Goal: Check status: Check status

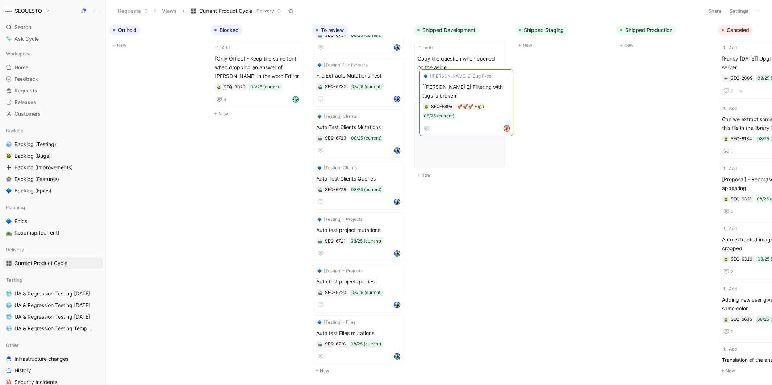
scroll to position [254, 0]
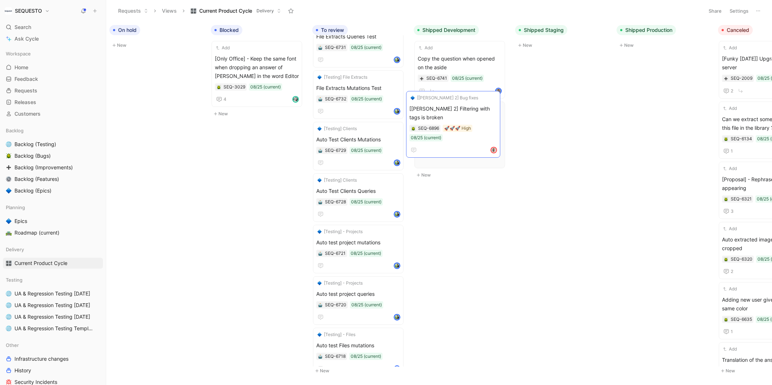
drag, startPoint x: 365, startPoint y: 313, endPoint x: 458, endPoint y: 105, distance: 227.4
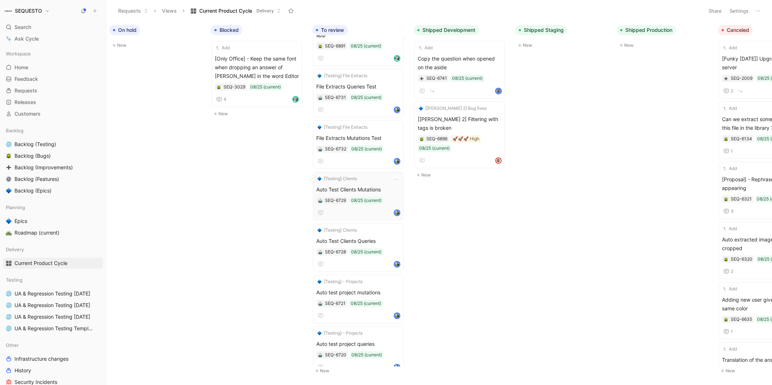
scroll to position [0, 0]
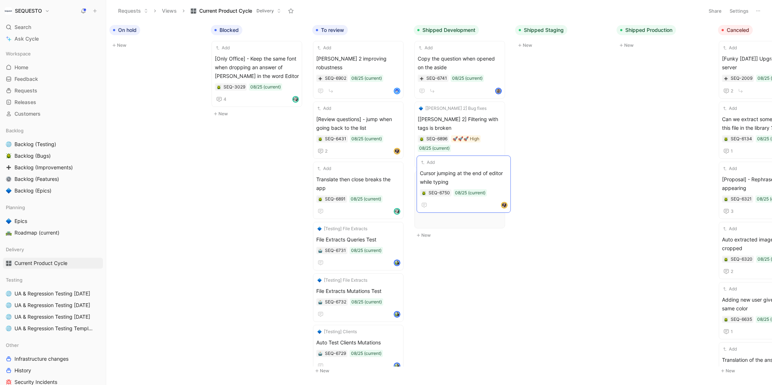
drag, startPoint x: 362, startPoint y: 174, endPoint x: 465, endPoint y: 179, distance: 103.0
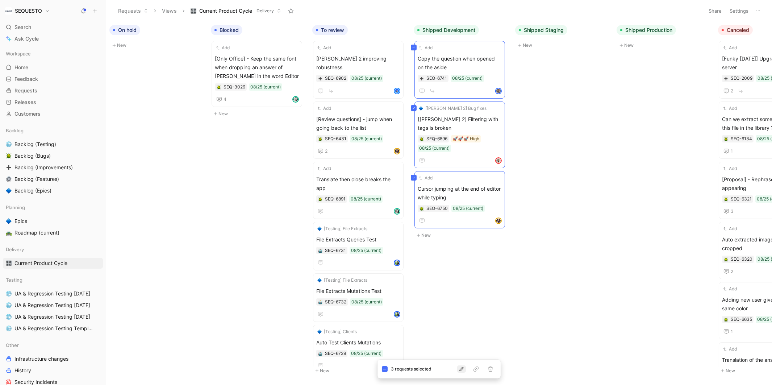
click at [461, 366] on icon "button" at bounding box center [462, 369] width 6 height 6
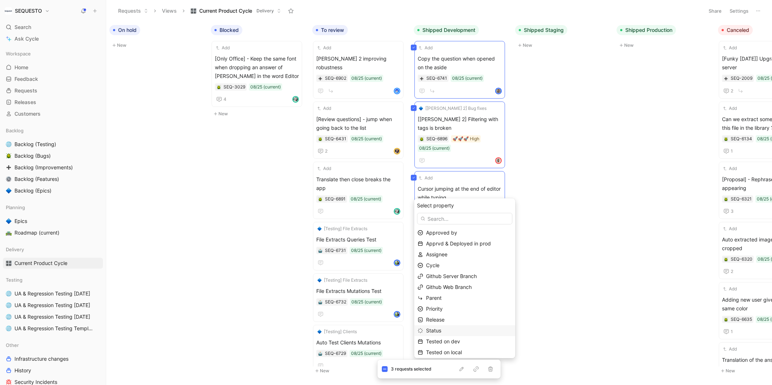
scroll to position [24, 0]
click at [453, 317] on span "Tested on dev" at bounding box center [443, 317] width 34 height 6
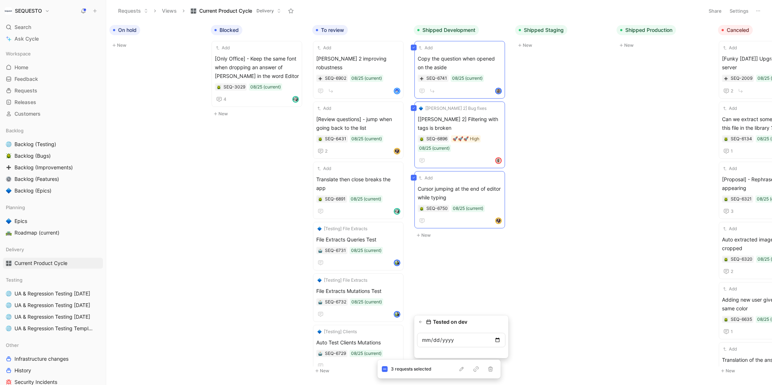
click at [498, 341] on input "date" at bounding box center [461, 340] width 88 height 14
type input "[DATE]"
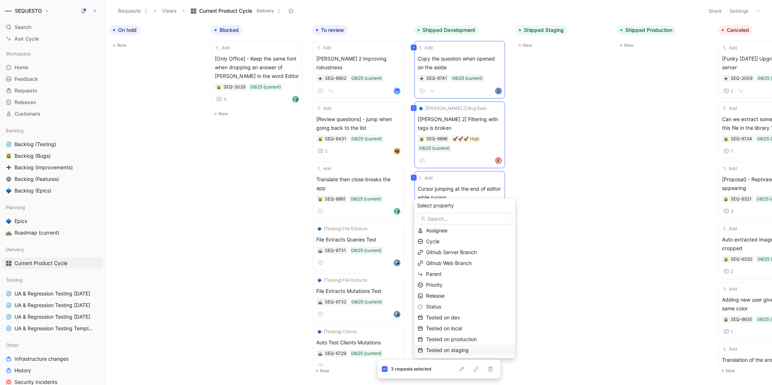
click at [458, 348] on span "Tested on staging" at bounding box center [447, 350] width 43 height 6
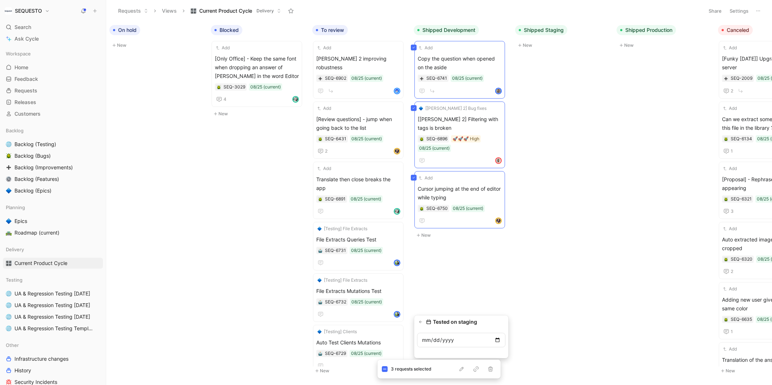
click at [497, 339] on input "date" at bounding box center [461, 340] width 88 height 14
type input "[DATE]"
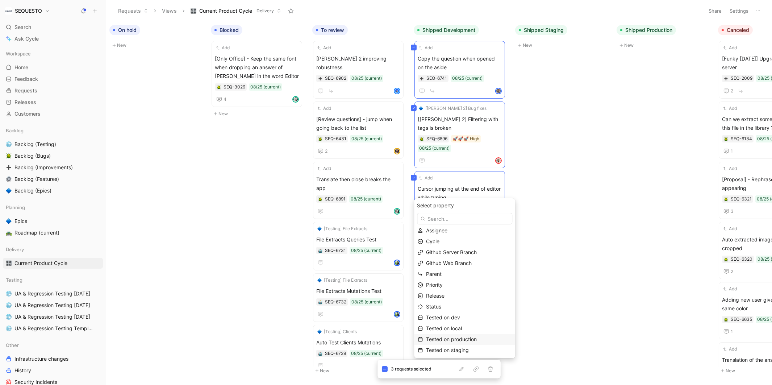
click at [459, 341] on span "Tested on production" at bounding box center [451, 339] width 51 height 6
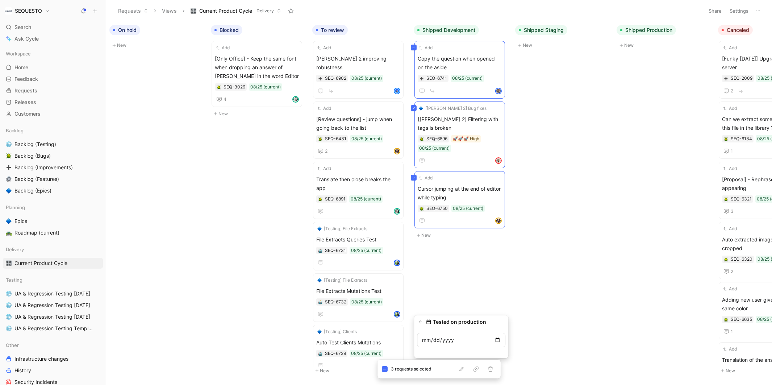
click at [499, 339] on input "date" at bounding box center [461, 340] width 88 height 14
type input "[DATE]"
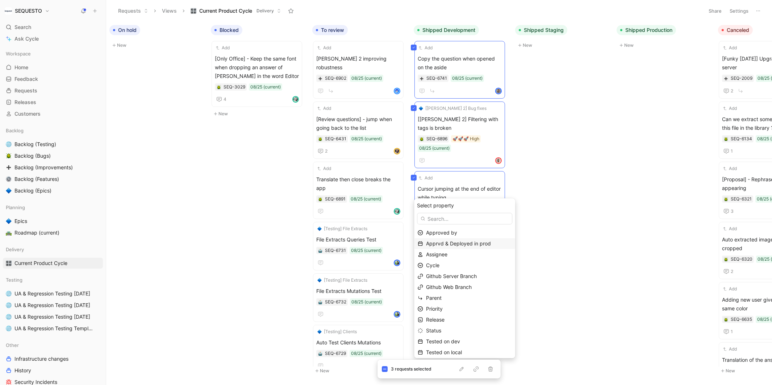
click at [439, 244] on span "Apprvd & Deployed in prod" at bounding box center [458, 243] width 65 height 6
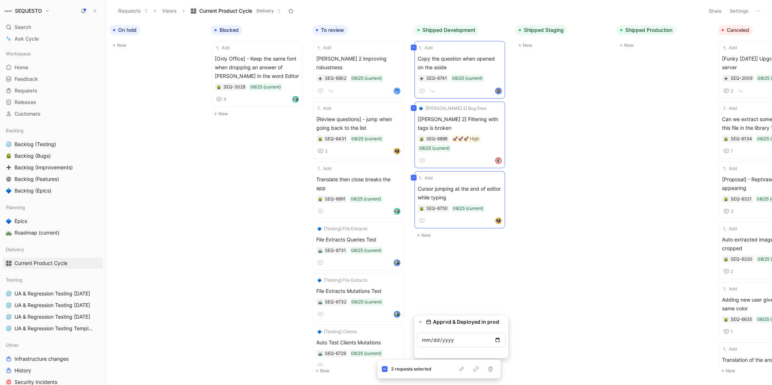
click at [500, 340] on input "date" at bounding box center [461, 340] width 88 height 14
type input "[DATE]"
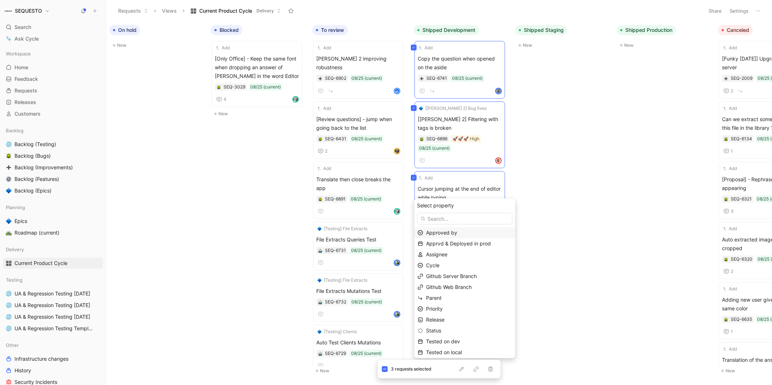
click at [450, 233] on span "Approved by" at bounding box center [441, 232] width 31 height 6
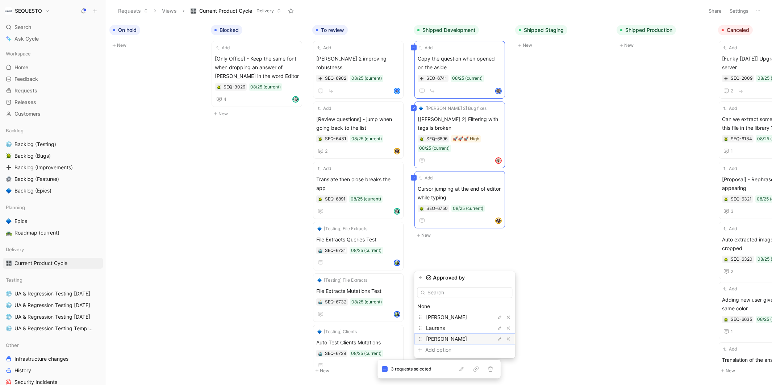
click at [433, 337] on span "[PERSON_NAME]" at bounding box center [446, 339] width 41 height 6
click at [575, 184] on body "SEQUESTO Search ⌘ K Ask Cycle Workspace Home G then H Feedback G then F Request…" at bounding box center [386, 192] width 772 height 385
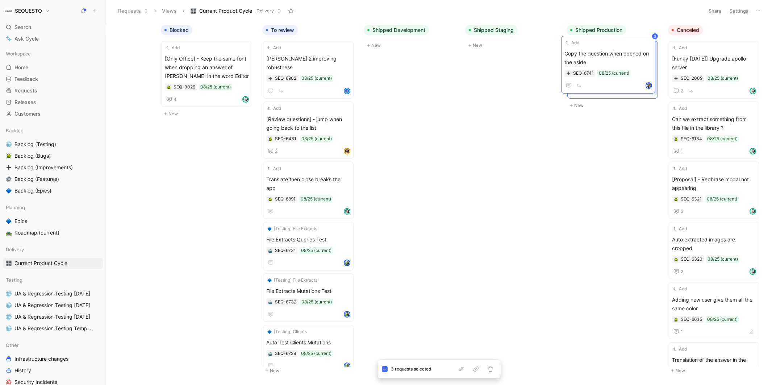
scroll to position [0, 249]
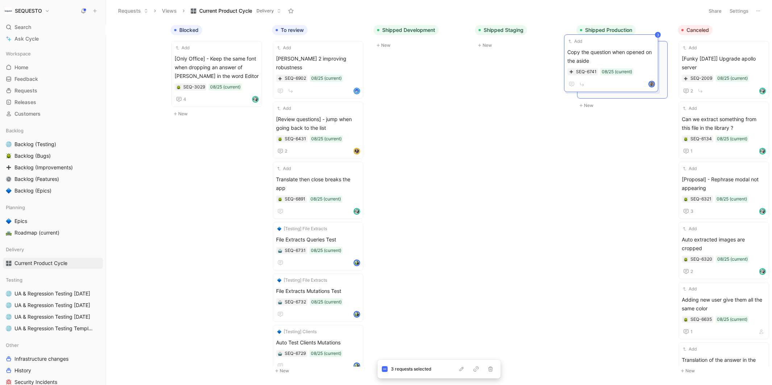
drag, startPoint x: 455, startPoint y: 50, endPoint x: 605, endPoint y: 43, distance: 150.2
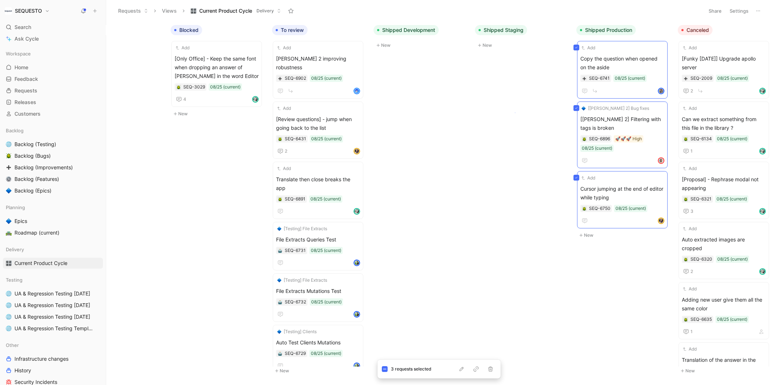
click at [515, 112] on body "SEQUESTO Search ⌘ K Ask Cycle Workspace Home G then H Feedback G then F Request…" at bounding box center [386, 192] width 772 height 385
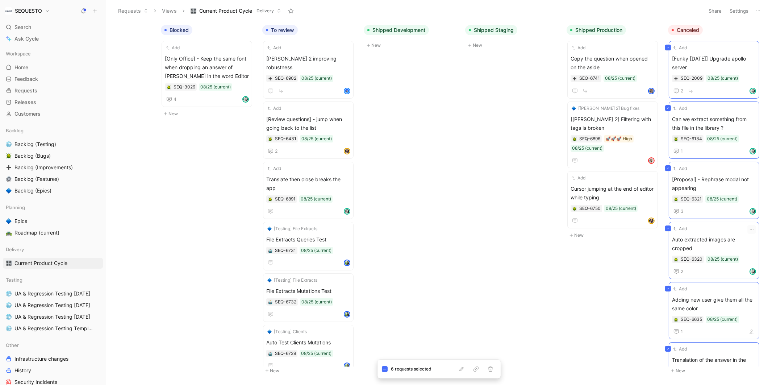
scroll to position [24, 0]
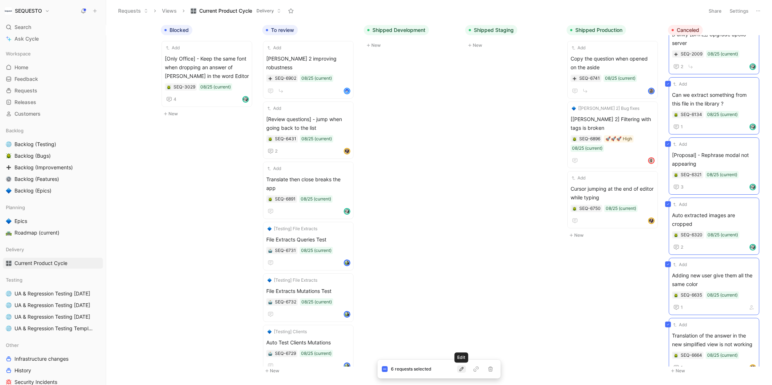
click at [464, 369] on icon "button" at bounding box center [462, 369] width 6 height 6
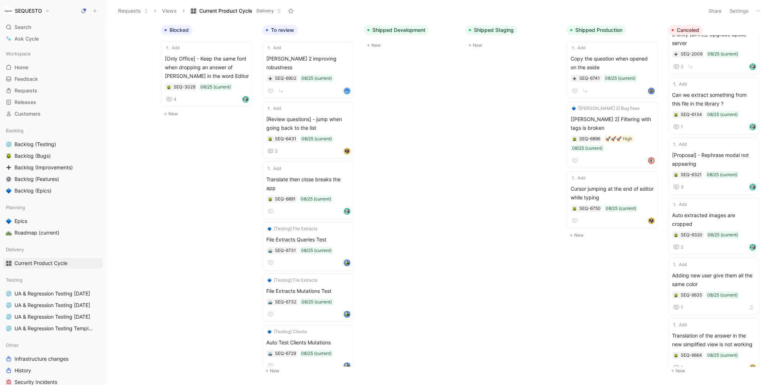
scroll to position [0, 0]
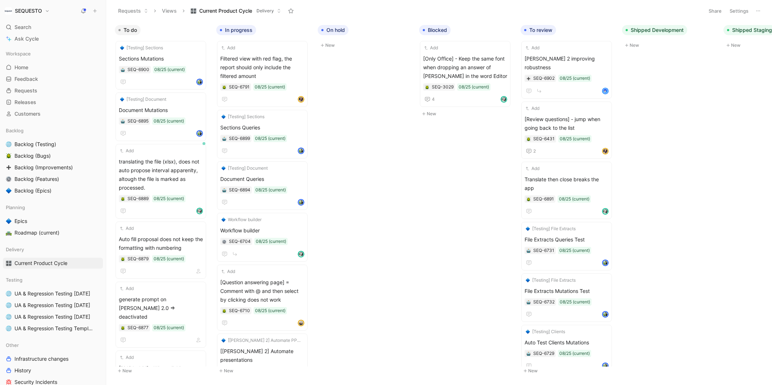
click at [361, 218] on body "SEQUESTO Search ⌘ K Ask Cycle Workspace Home G then H Feedback G then F Request…" at bounding box center [386, 192] width 772 height 385
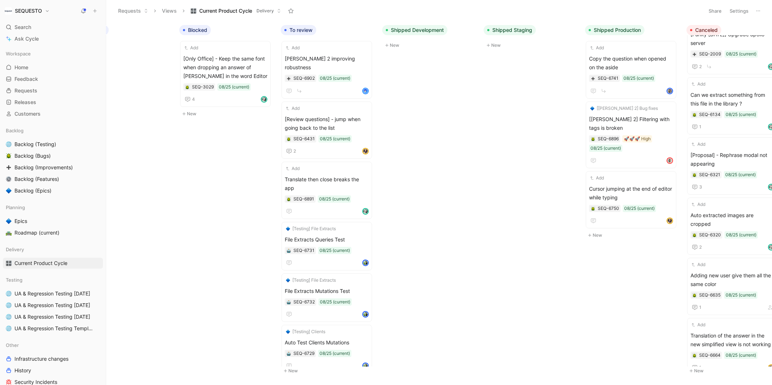
scroll to position [0, 238]
